Goal: Information Seeking & Learning: Learn about a topic

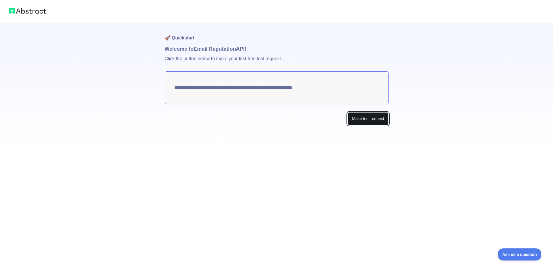
click at [369, 117] on button "Make test request" at bounding box center [368, 118] width 41 height 13
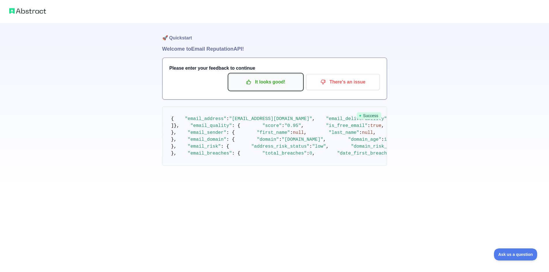
click at [245, 87] on button "It looks good!" at bounding box center [266, 82] width 74 height 16
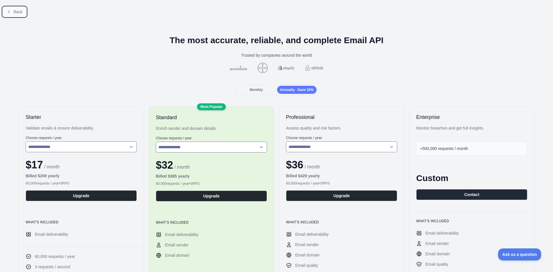
click at [14, 12] on span "Back" at bounding box center [18, 12] width 9 height 5
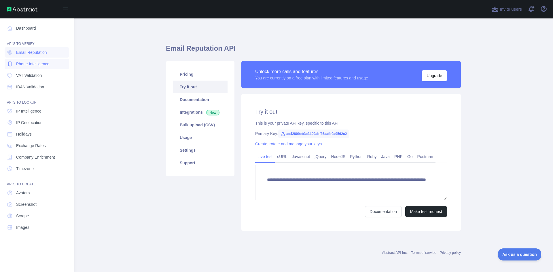
click at [24, 63] on span "Phone Intelligence" at bounding box center [32, 64] width 33 height 6
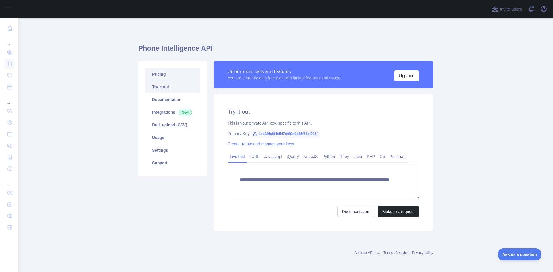
click at [170, 76] on link "Pricing" at bounding box center [172, 74] width 55 height 13
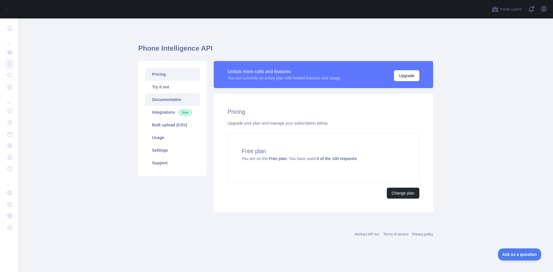
click at [168, 100] on link "Documentation" at bounding box center [172, 99] width 55 height 13
click at [174, 110] on link "Integrations New" at bounding box center [172, 112] width 55 height 13
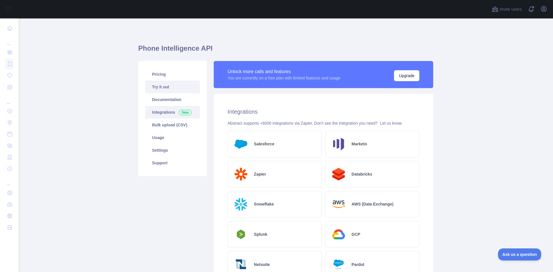
click at [163, 86] on link "Try it out" at bounding box center [172, 87] width 55 height 13
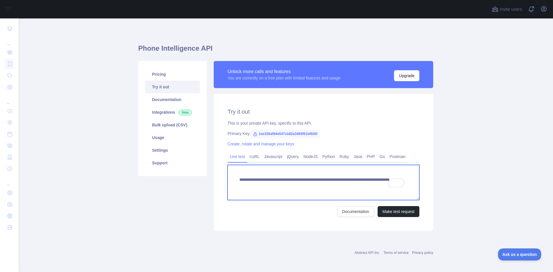
drag, startPoint x: 237, startPoint y: 180, endPoint x: 369, endPoint y: 184, distance: 131.9
click at [369, 184] on textarea "**********" at bounding box center [323, 182] width 192 height 35
click at [318, 190] on textarea "**********" at bounding box center [323, 182] width 192 height 35
drag, startPoint x: 335, startPoint y: 186, endPoint x: 212, endPoint y: 173, distance: 124.2
click at [214, 173] on div "**********" at bounding box center [323, 162] width 219 height 137
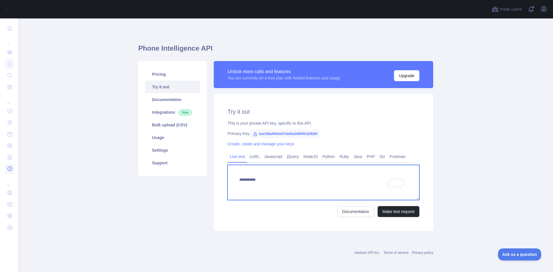
type textarea "**********"
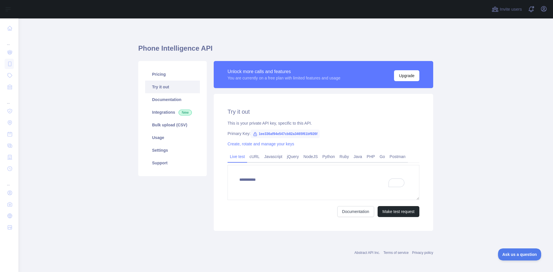
click at [273, 136] on span "1ee336af94e547cb82a3465f61bf926f" at bounding box center [285, 134] width 69 height 9
drag, startPoint x: 256, startPoint y: 133, endPoint x: 267, endPoint y: 132, distance: 10.7
click at [267, 132] on span "1ee336af94e547cb82a3465f61bf926f" at bounding box center [285, 134] width 69 height 9
drag, startPoint x: 256, startPoint y: 133, endPoint x: 334, endPoint y: 133, distance: 77.8
click at [334, 133] on div "Primary Key: 1ee336af94e547cb82a3465f61bf926f" at bounding box center [323, 134] width 192 height 6
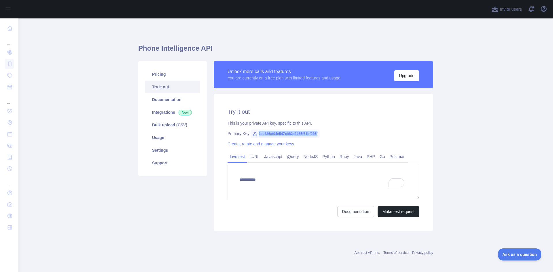
copy span "1ee336af94e547cb82a3465f61bf926f"
click at [165, 138] on link "Usage" at bounding box center [172, 137] width 55 height 13
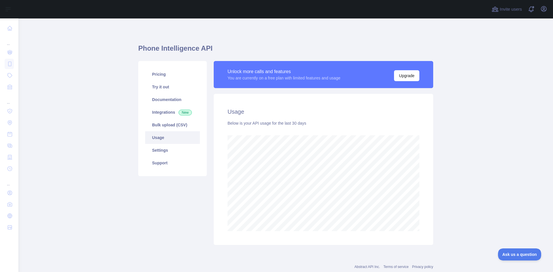
scroll to position [254, 530]
click at [172, 138] on link "Usage" at bounding box center [172, 137] width 55 height 13
